Goal: Download file/media

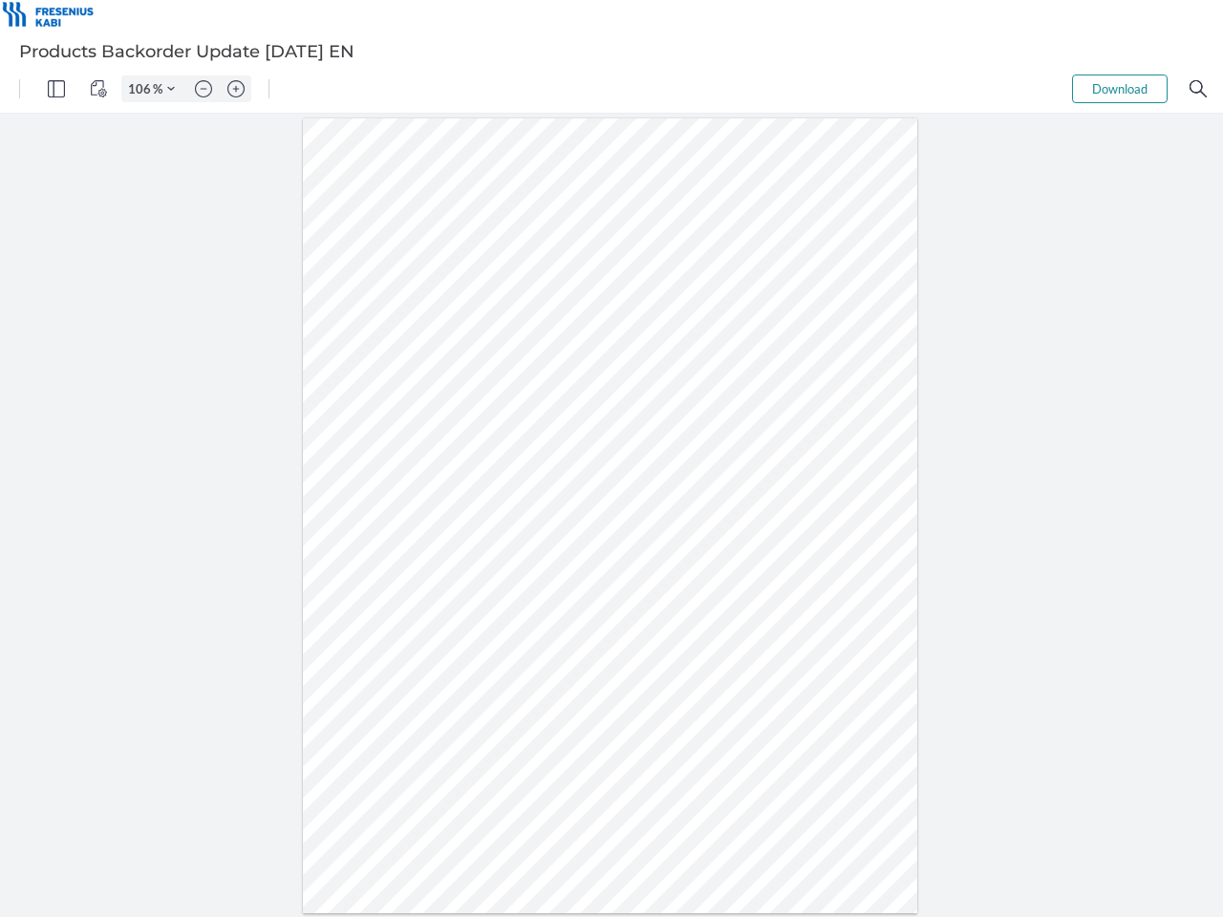
click at [56, 89] on img "Panel" at bounding box center [56, 88] width 17 height 17
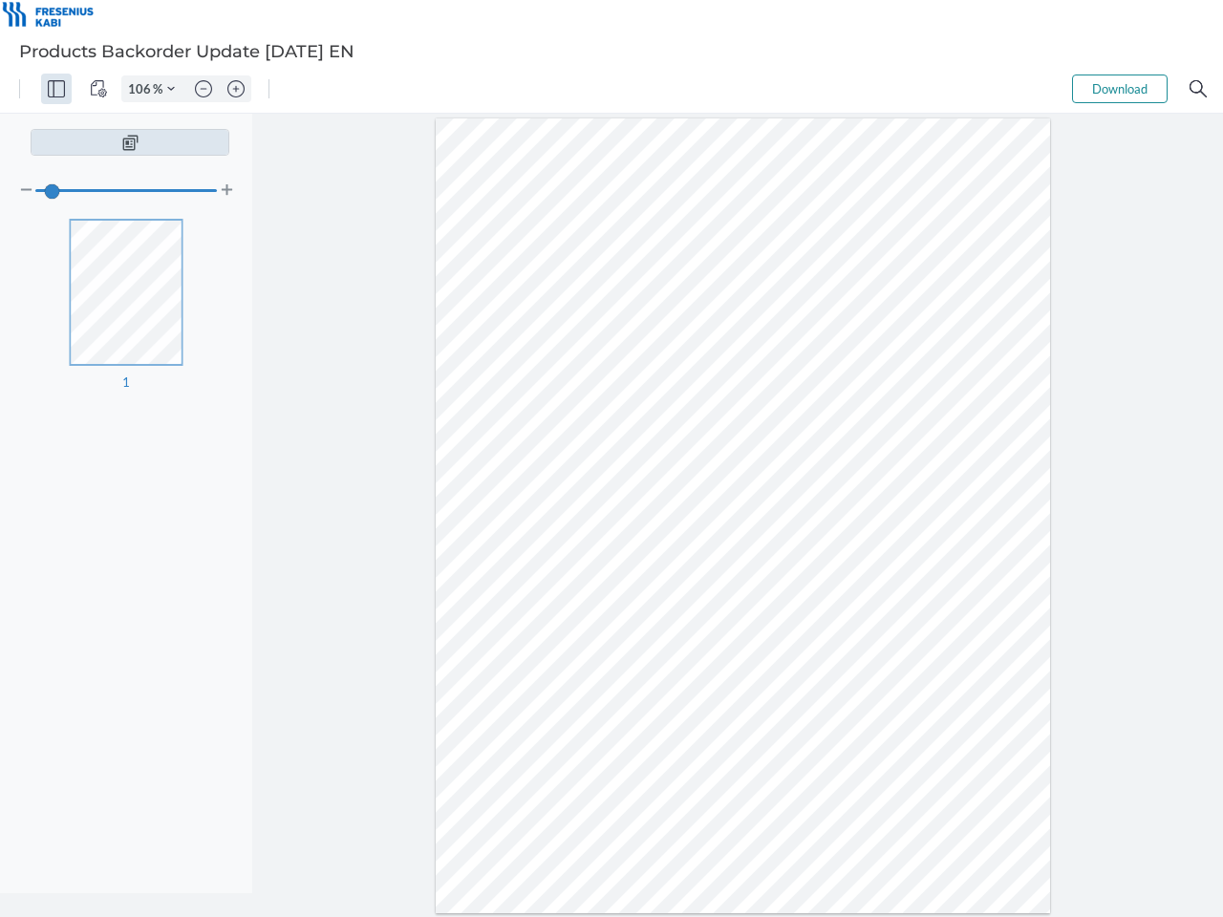
click at [98, 89] on img "View Controls" at bounding box center [98, 88] width 17 height 17
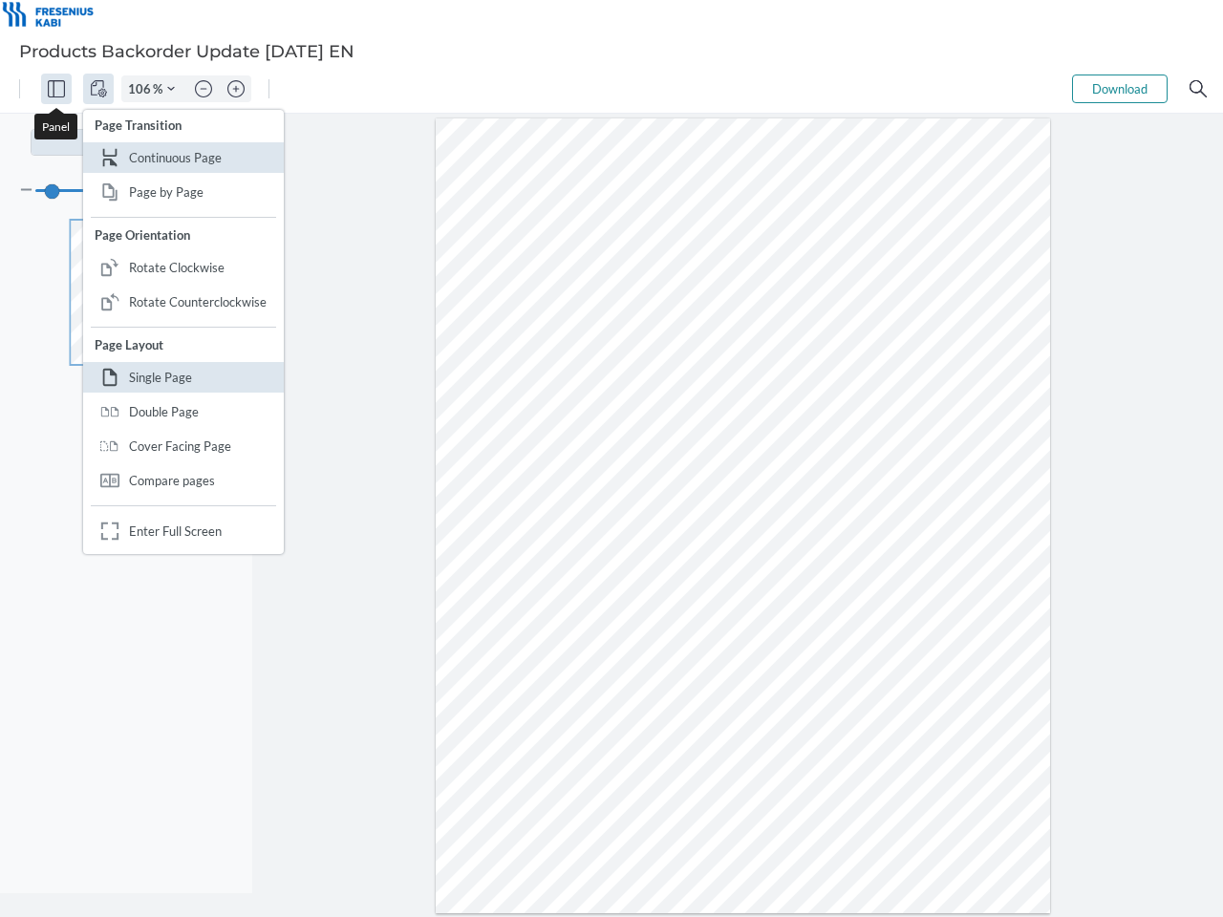
click at [142, 89] on input "106" at bounding box center [137, 88] width 31 height 17
click at [171, 89] on img "Zoom Controls" at bounding box center [171, 89] width 8 height 8
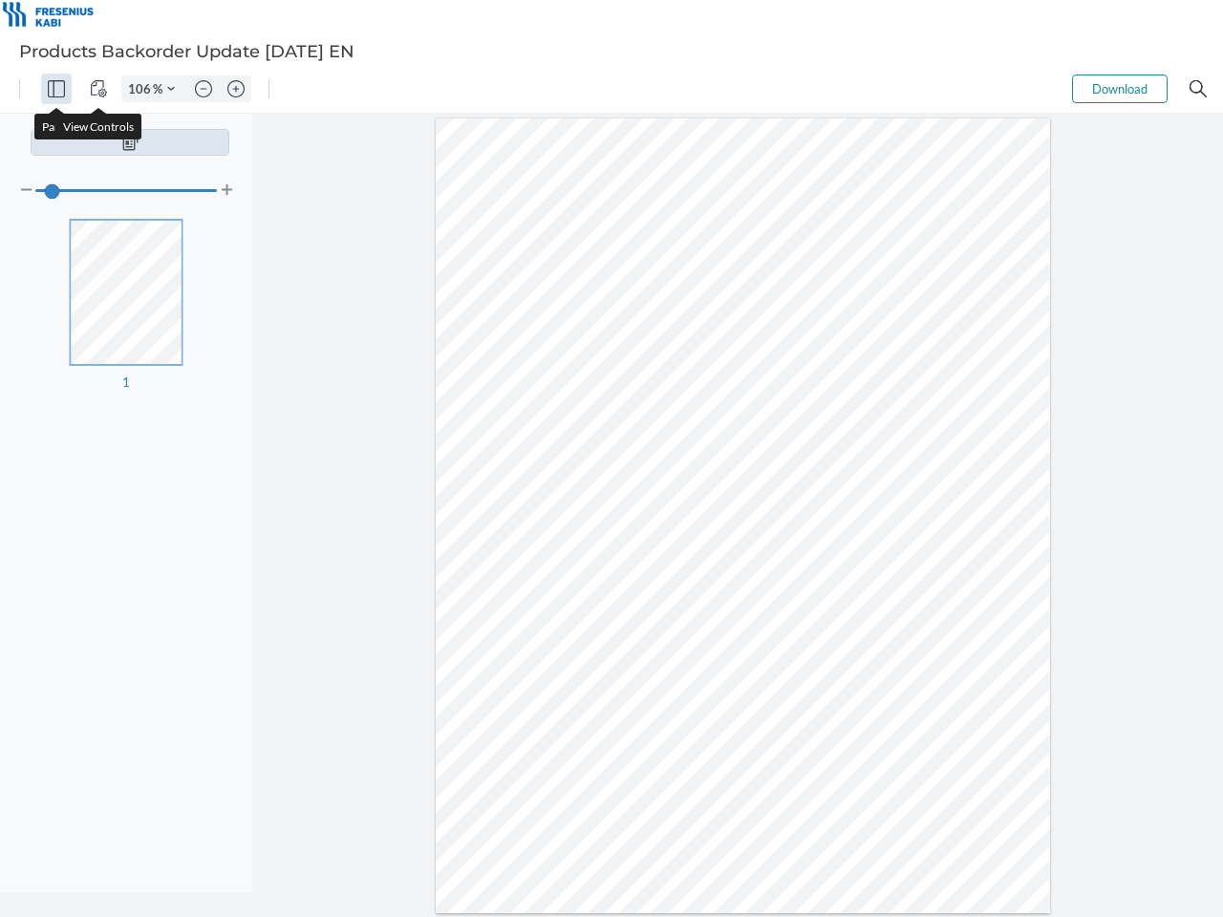
click at [204, 89] on img "Zoom out" at bounding box center [203, 88] width 17 height 17
click at [236, 89] on img "Zoom in" at bounding box center [235, 88] width 17 height 17
type input "106"
click at [1120, 89] on button "Download" at bounding box center [1120, 89] width 96 height 29
click at [1198, 89] on img "Search" at bounding box center [1198, 88] width 17 height 17
